Goal: Information Seeking & Learning: Learn about a topic

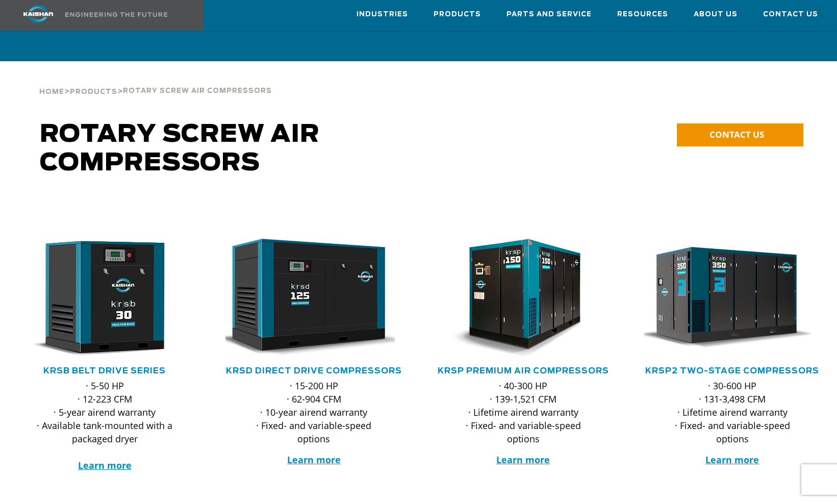
scroll to position [283, 0]
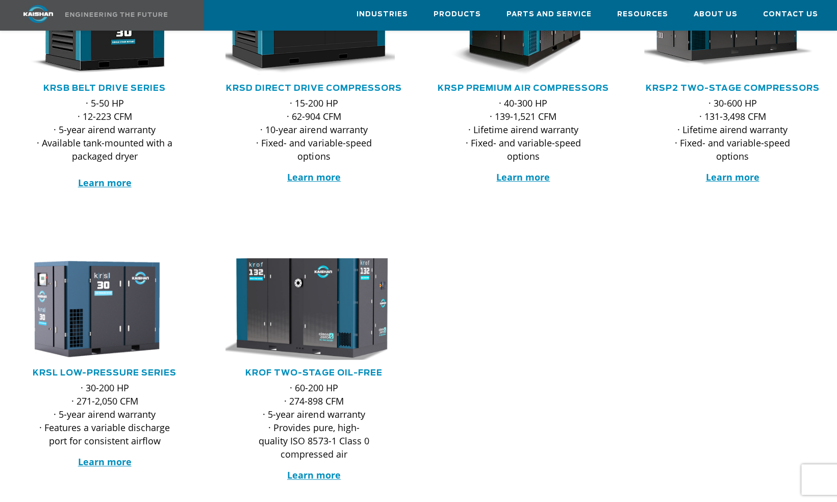
click at [315, 271] on img at bounding box center [306, 308] width 194 height 111
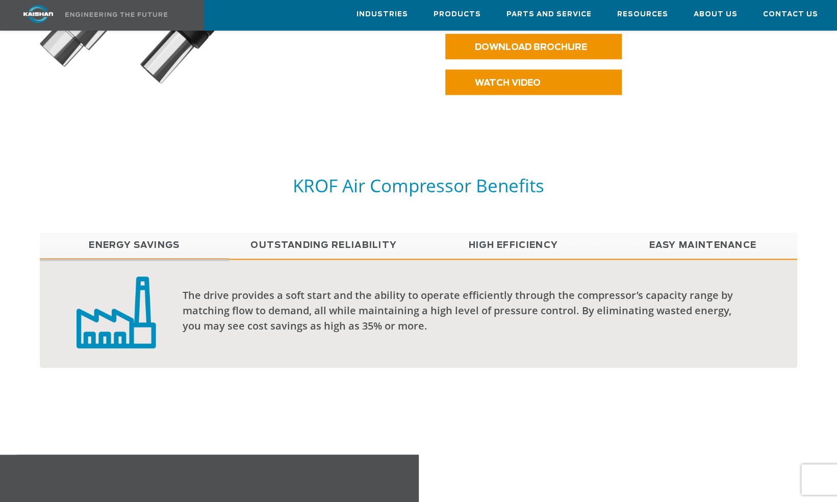
scroll to position [782, 0]
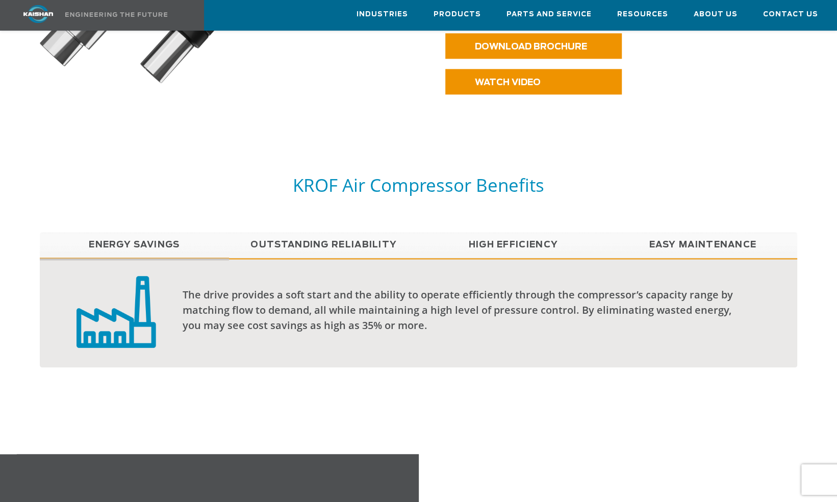
click at [296, 232] on link "Outstanding Reliability" at bounding box center [323, 245] width 189 height 26
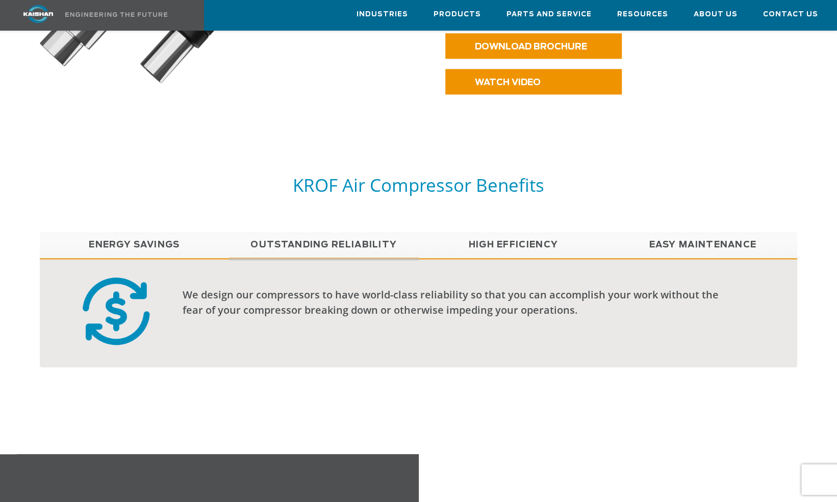
click at [497, 232] on link "High Efficiency" at bounding box center [513, 245] width 189 height 26
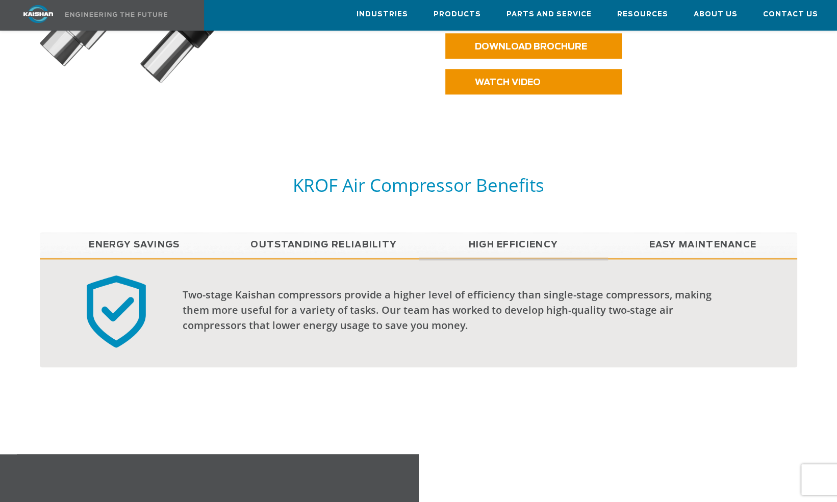
click at [647, 232] on link "Easy Maintenance" at bounding box center [702, 245] width 189 height 26
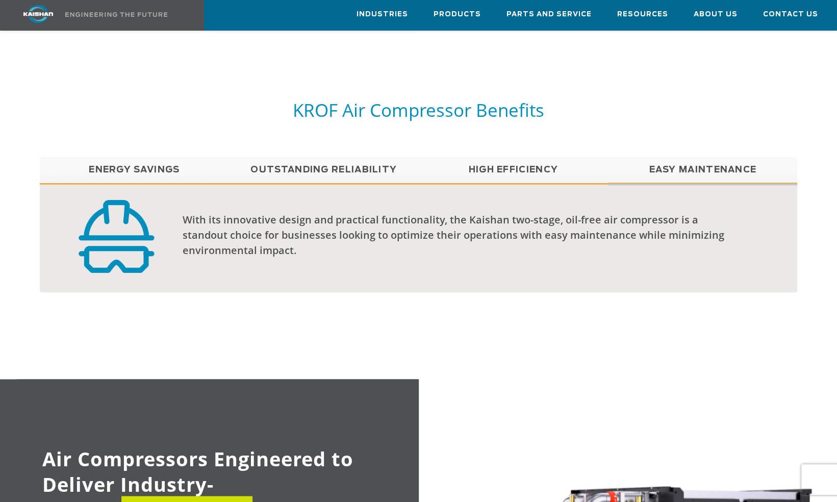
scroll to position [856, 0]
click at [306, 158] on link "Outstanding Reliability" at bounding box center [323, 171] width 189 height 26
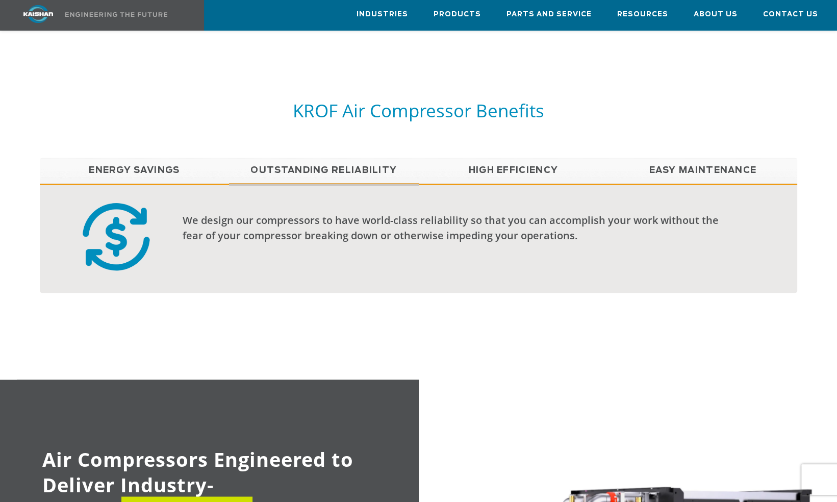
click at [490, 158] on link "High Efficiency" at bounding box center [513, 171] width 189 height 26
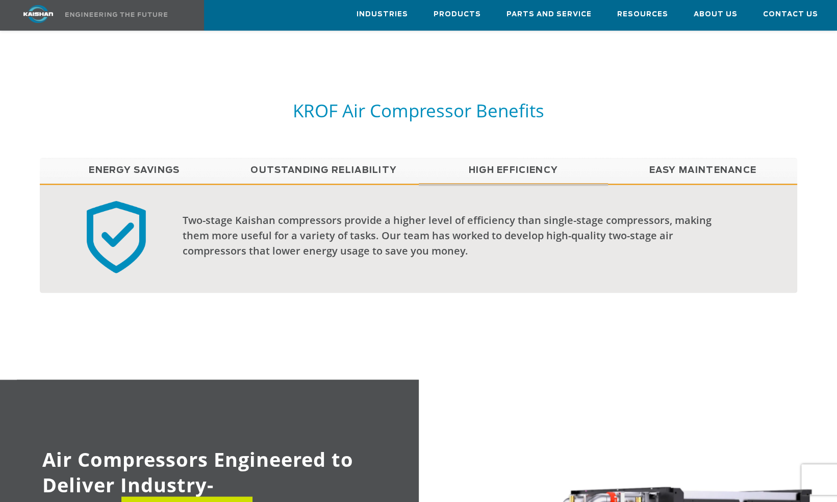
click at [680, 158] on link "Easy Maintenance" at bounding box center [702, 171] width 189 height 26
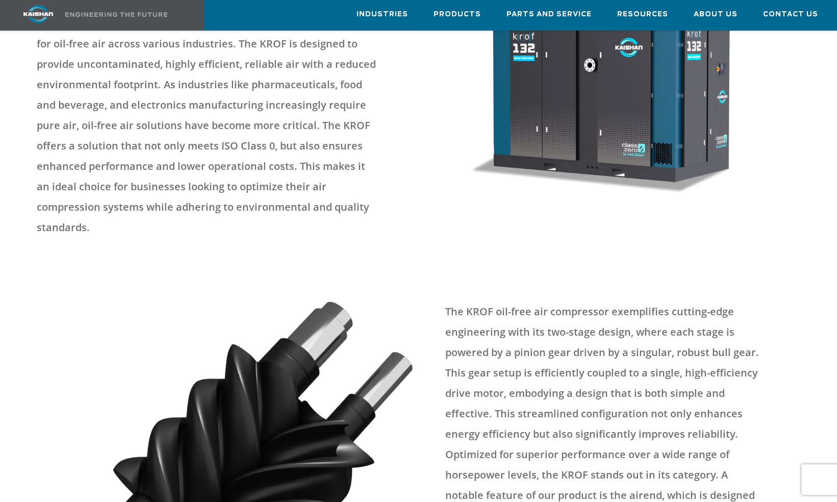
scroll to position [0, 0]
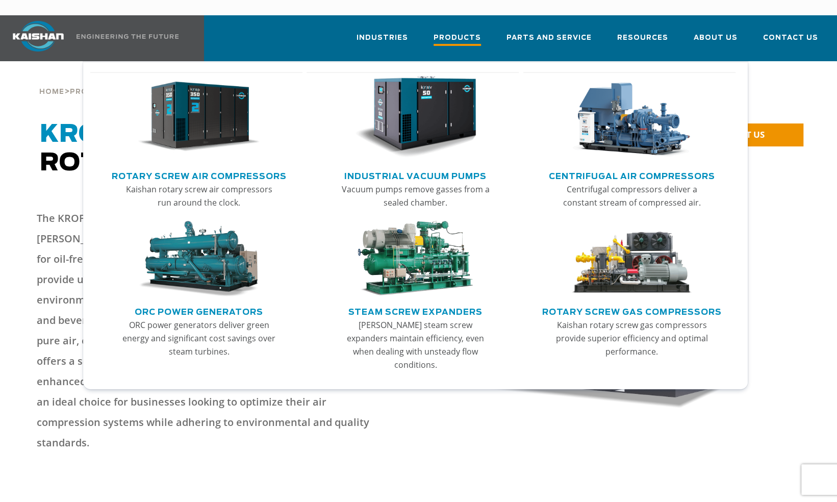
click at [461, 32] on span "Products" at bounding box center [457, 39] width 47 height 14
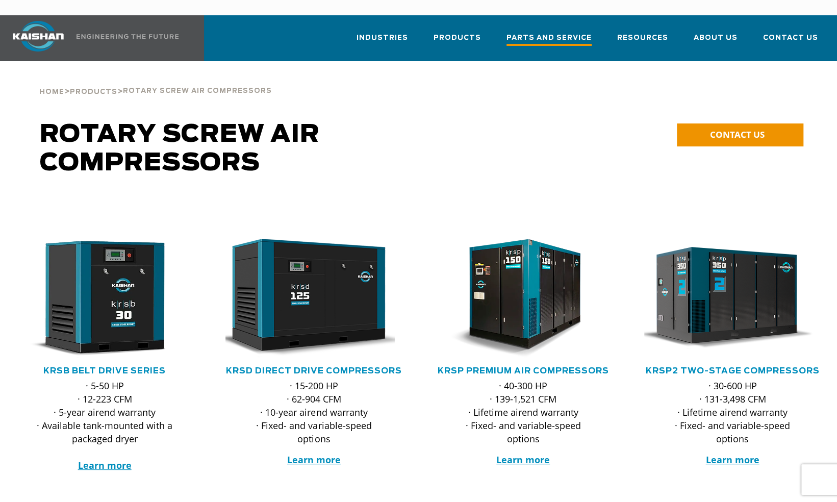
click at [568, 32] on span "Parts and Service" at bounding box center [548, 39] width 85 height 14
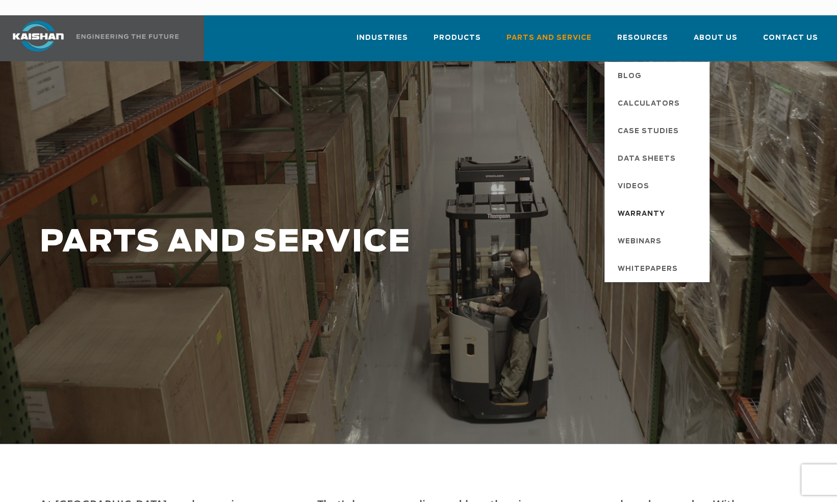
click at [660, 206] on span "Warranty" at bounding box center [641, 214] width 47 height 17
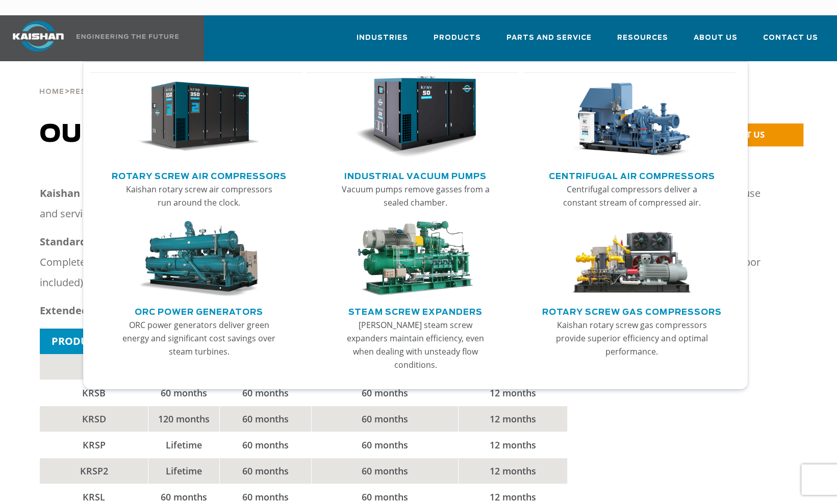
click at [192, 108] on img "Main menu" at bounding box center [199, 117] width 122 height 82
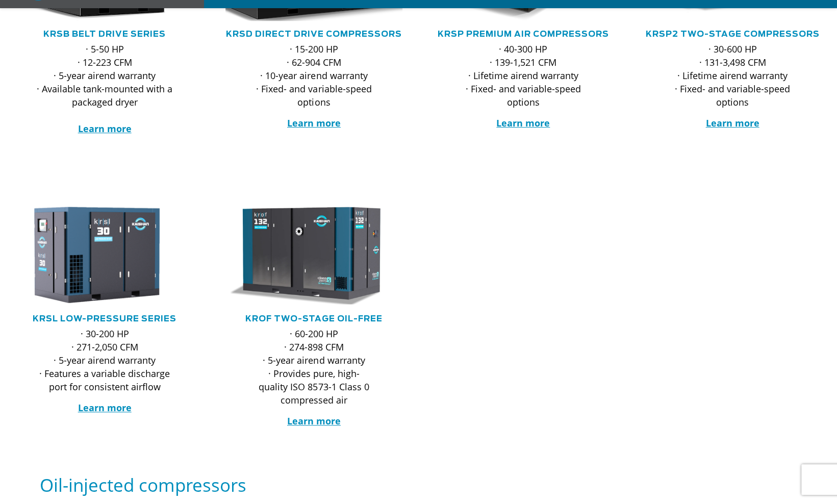
scroll to position [354, 0]
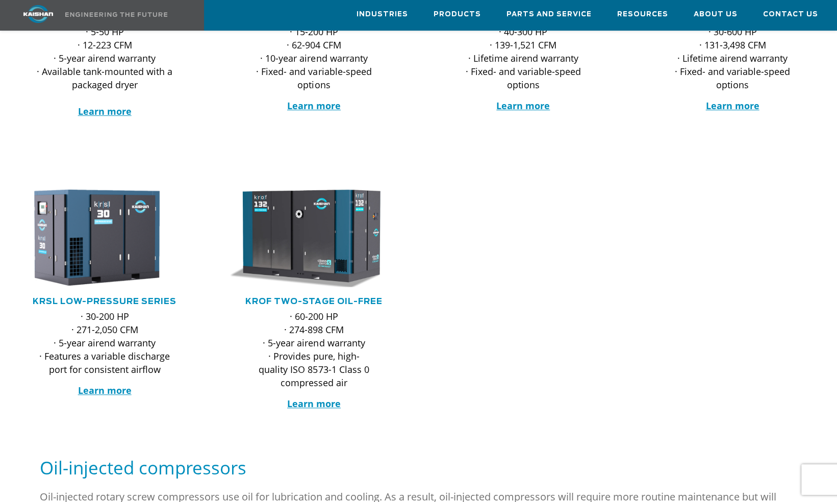
click at [298, 310] on p "· 60-200 HP · 274-898 CFM · 5-year airend warranty · Provides pure, high-qualit…" at bounding box center [314, 350] width 136 height 80
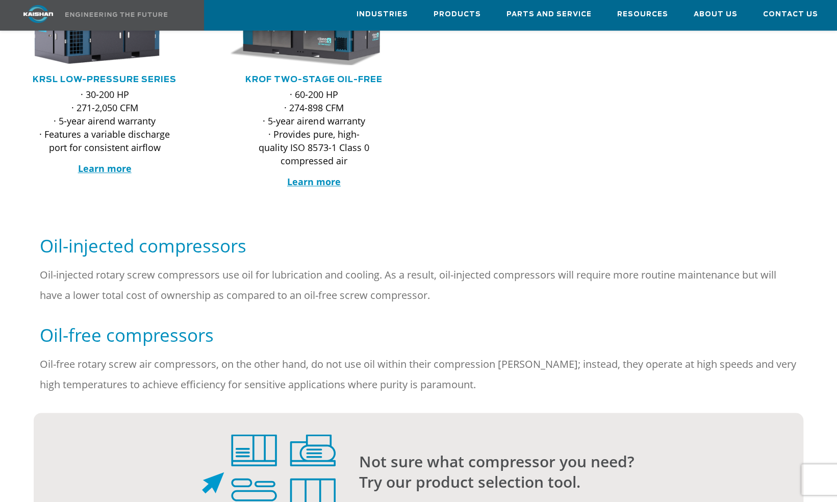
scroll to position [575, 0]
click at [316, 176] on strong "Learn more" at bounding box center [314, 182] width 54 height 12
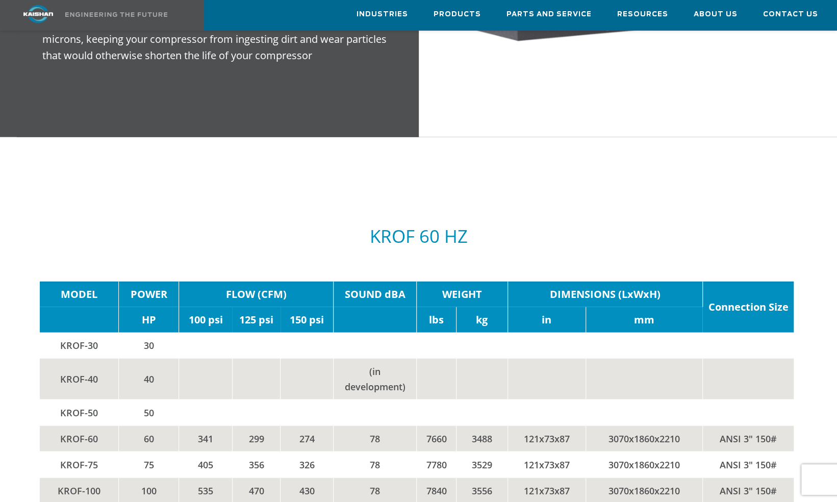
scroll to position [1589, 0]
